Goal: Connect with others: Establish contact or relationships with other users

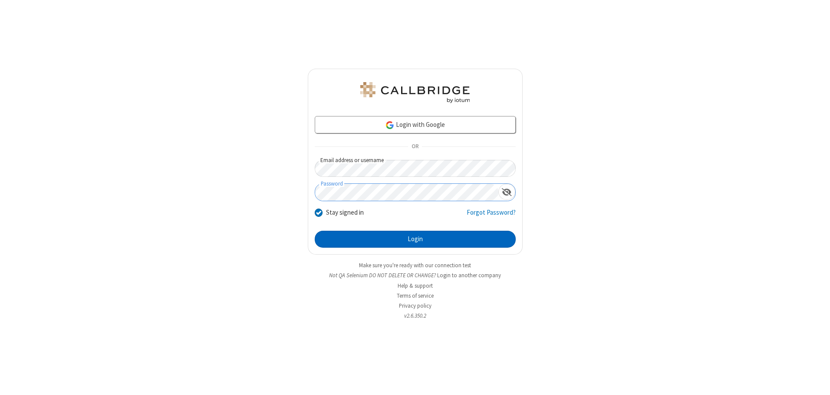
click at [415, 239] on button "Login" at bounding box center [415, 239] width 201 height 17
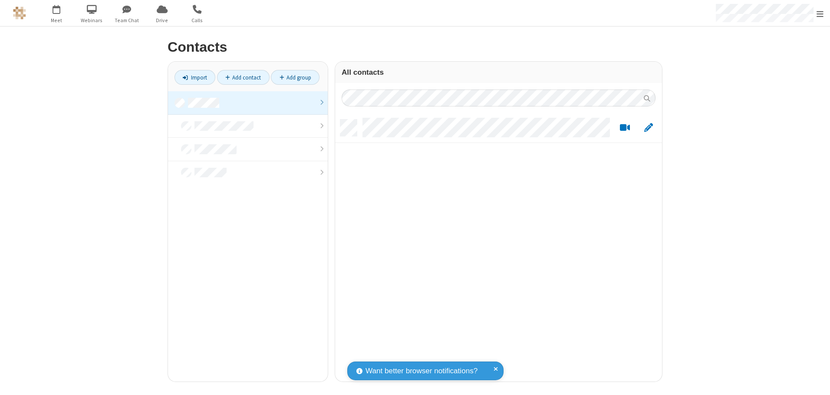
scroll to position [262, 320]
click at [248, 102] on link at bounding box center [248, 102] width 160 height 23
click at [243, 77] on link "Add contact" at bounding box center [243, 77] width 53 height 15
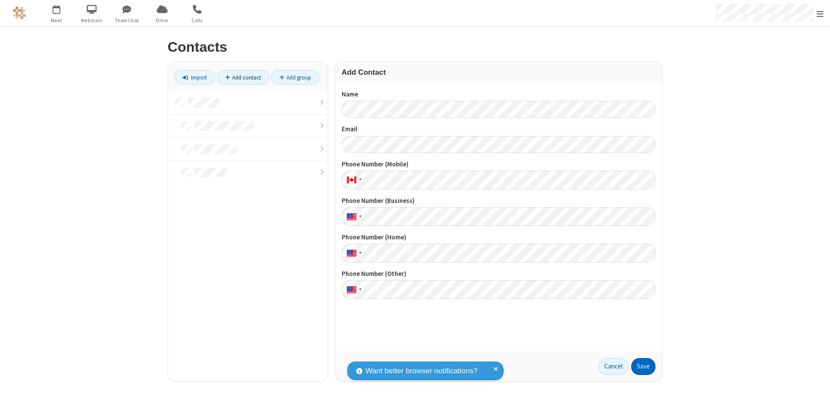
click at [643, 366] on button "Save" at bounding box center [643, 366] width 24 height 17
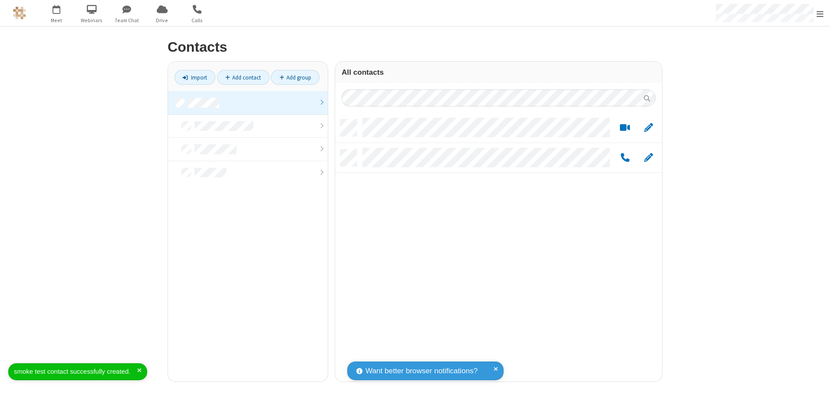
scroll to position [262, 320]
click at [243, 77] on link "Add contact" at bounding box center [243, 77] width 53 height 15
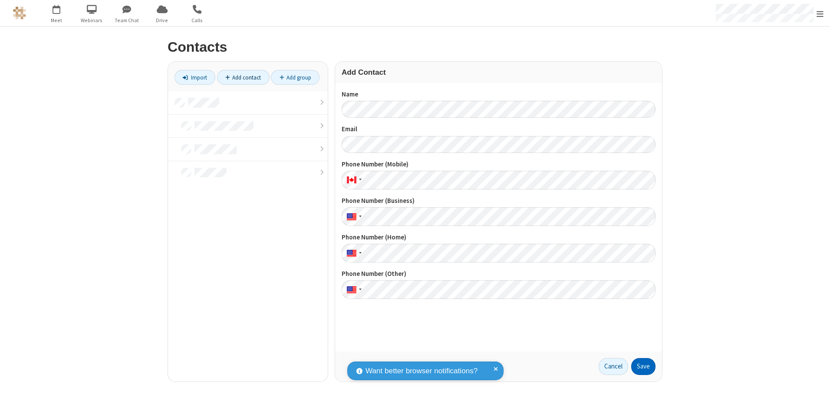
click at [643, 366] on button "Save" at bounding box center [643, 366] width 24 height 17
